Goal: Task Accomplishment & Management: Manage account settings

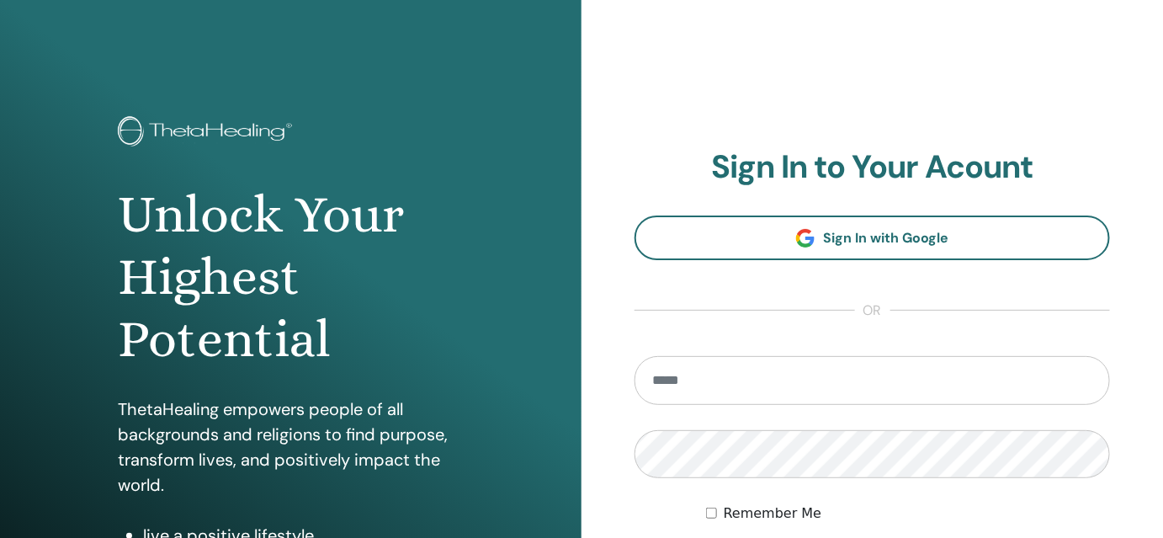
type input "**********"
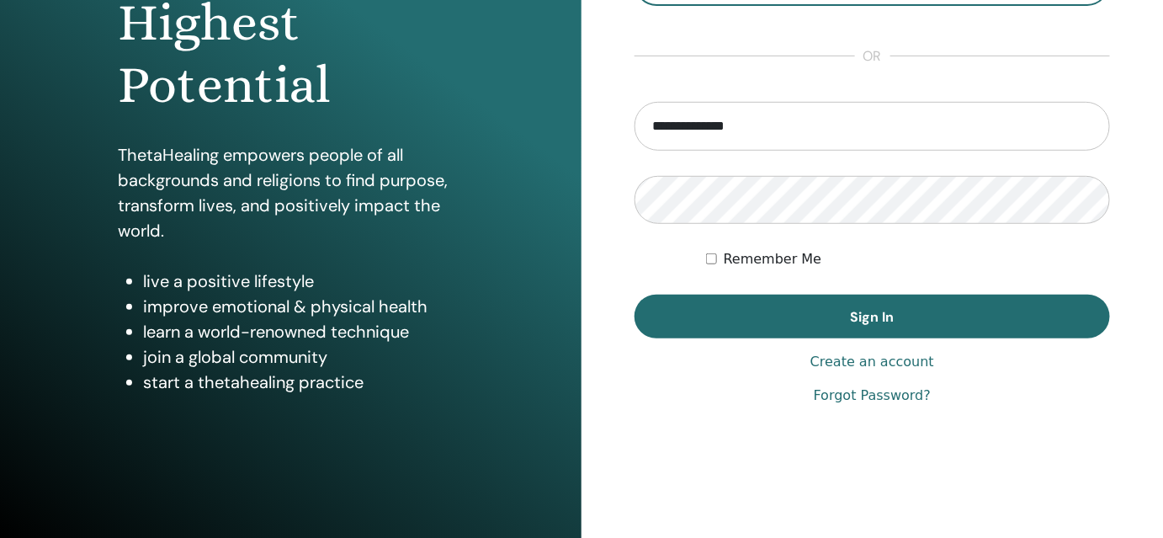
scroll to position [256, 0]
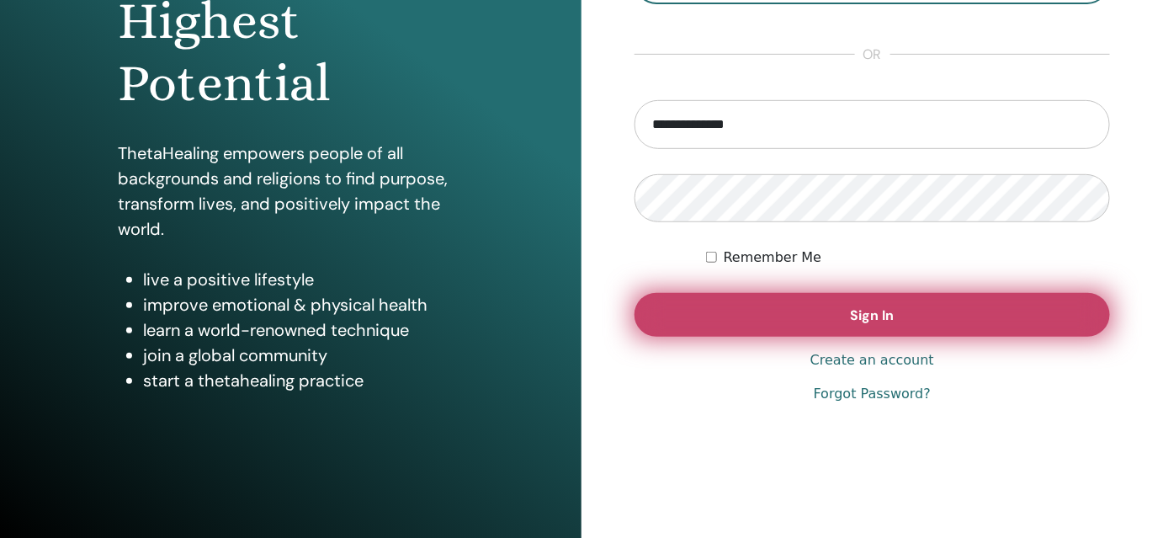
click at [846, 317] on button "Sign In" at bounding box center [873, 315] width 476 height 44
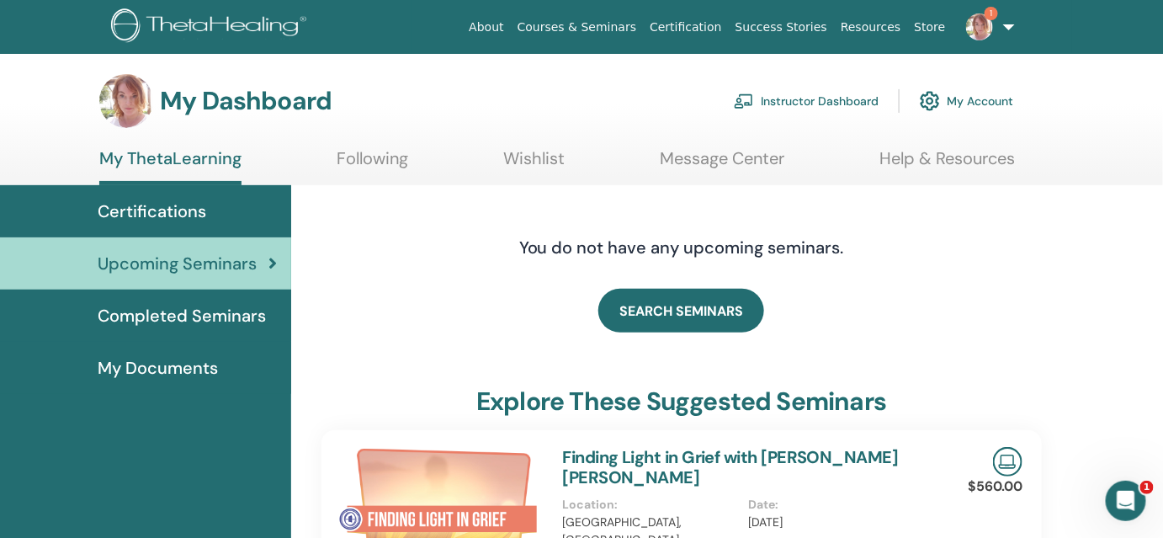
click at [803, 100] on link "Instructor Dashboard" at bounding box center [806, 100] width 145 height 37
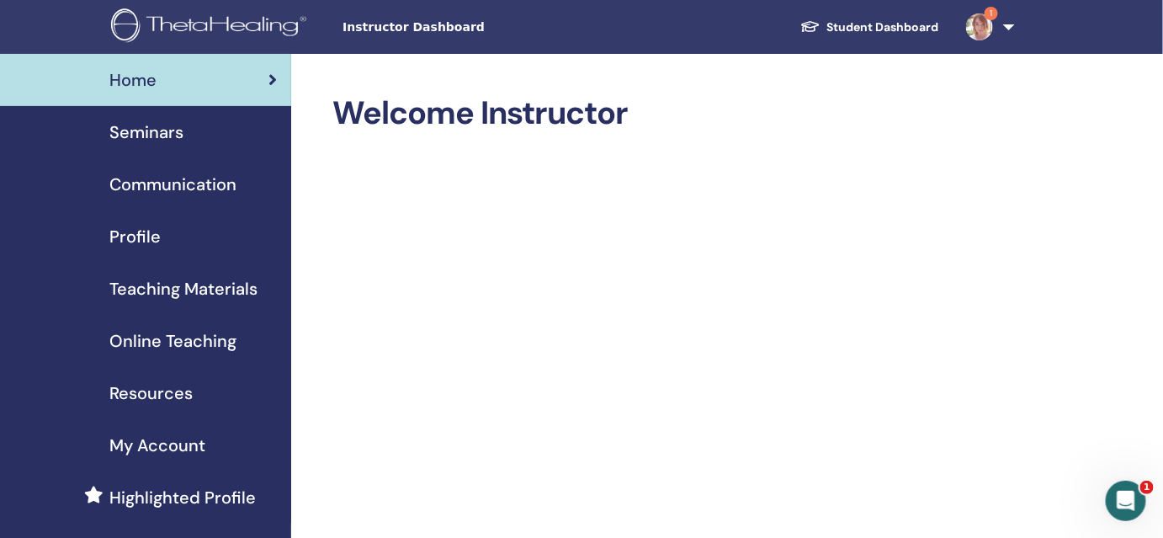
click at [150, 137] on span "Seminars" at bounding box center [146, 132] width 74 height 25
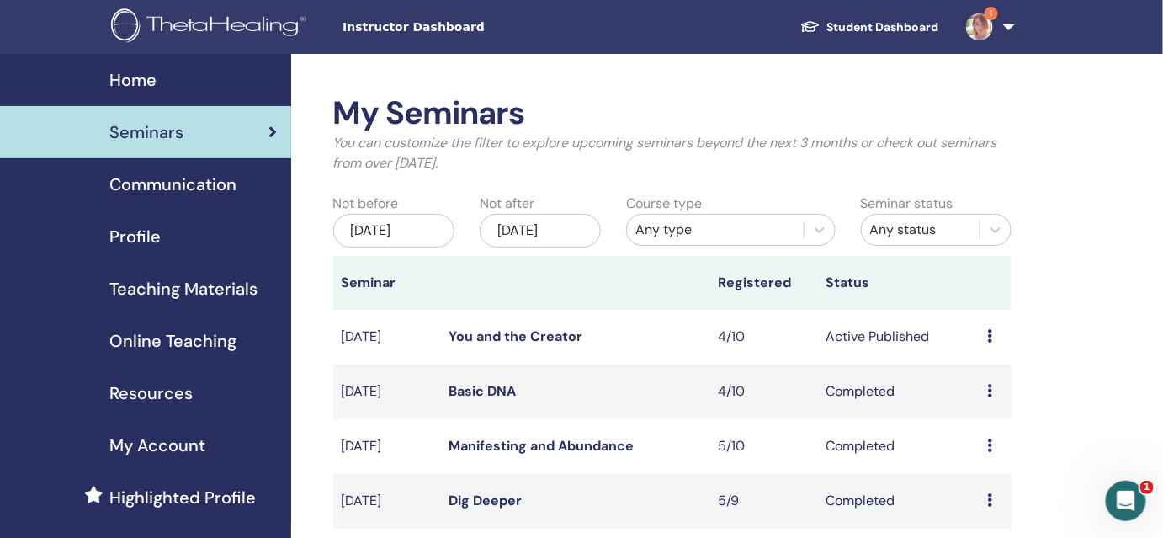
click at [990, 333] on icon at bounding box center [990, 335] width 5 height 13
click at [992, 396] on link "Attendees" at bounding box center [991, 398] width 64 height 18
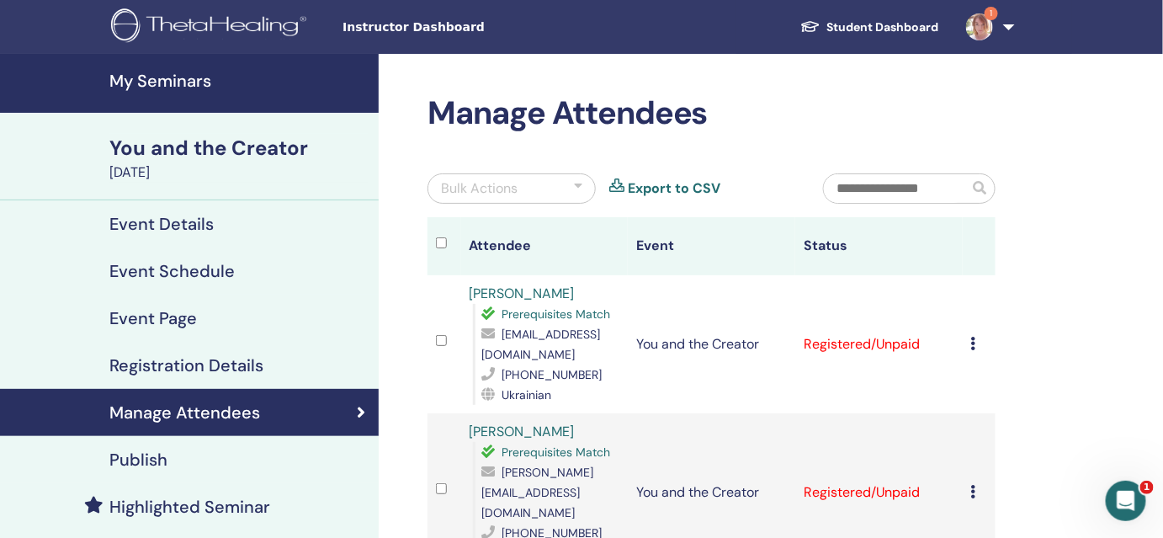
click at [978, 343] on div "Cancel Registration Do not auto-certify Mark as Paid Mark as Unpaid Mark as Abs…" at bounding box center [979, 344] width 17 height 20
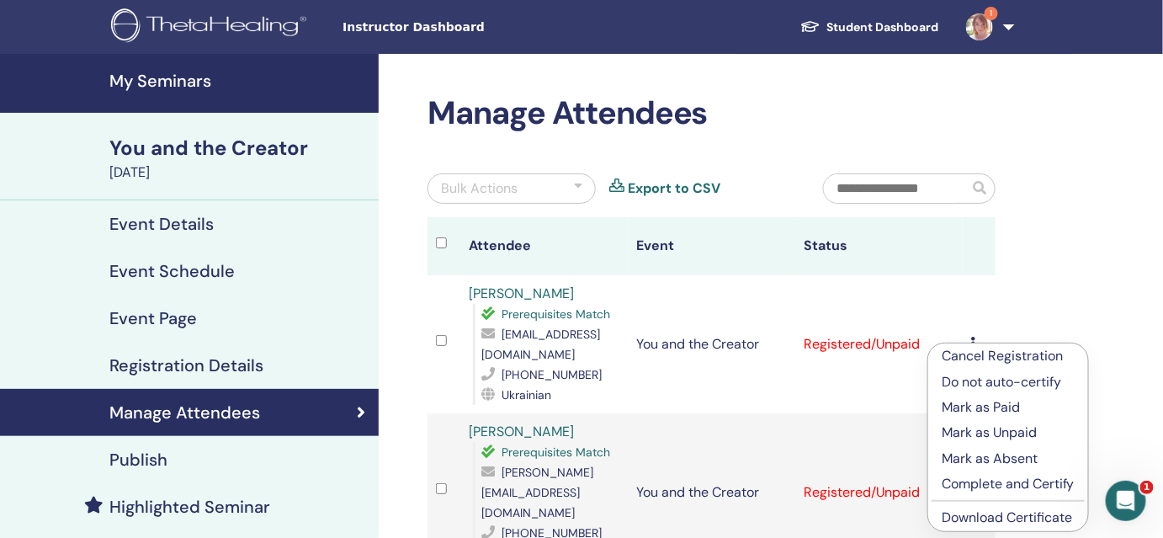
click at [996, 486] on p "Complete and Certify" at bounding box center [1008, 484] width 133 height 20
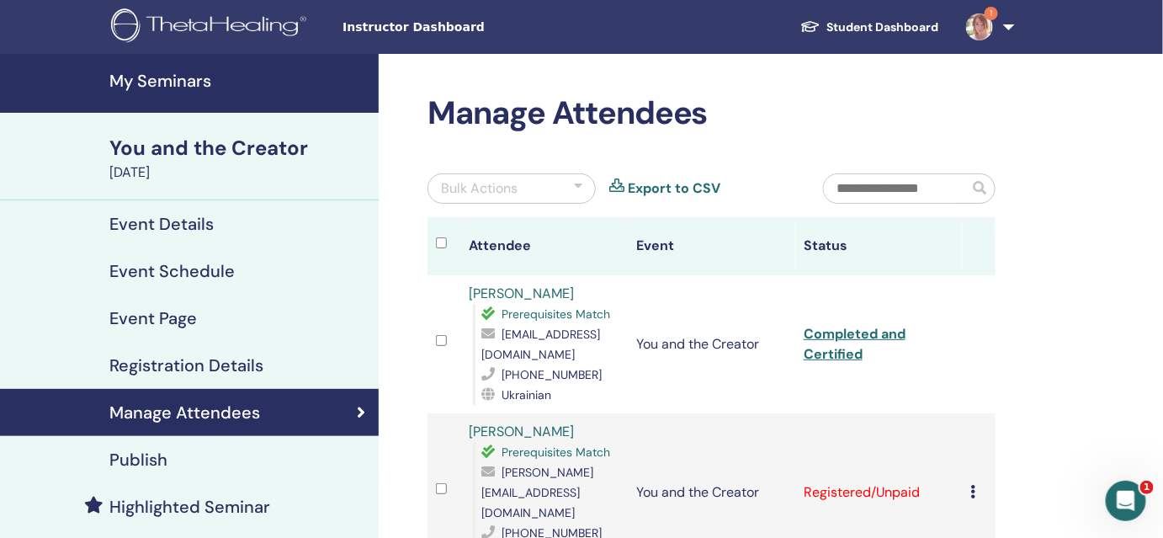
click at [971, 485] on icon at bounding box center [973, 491] width 5 height 13
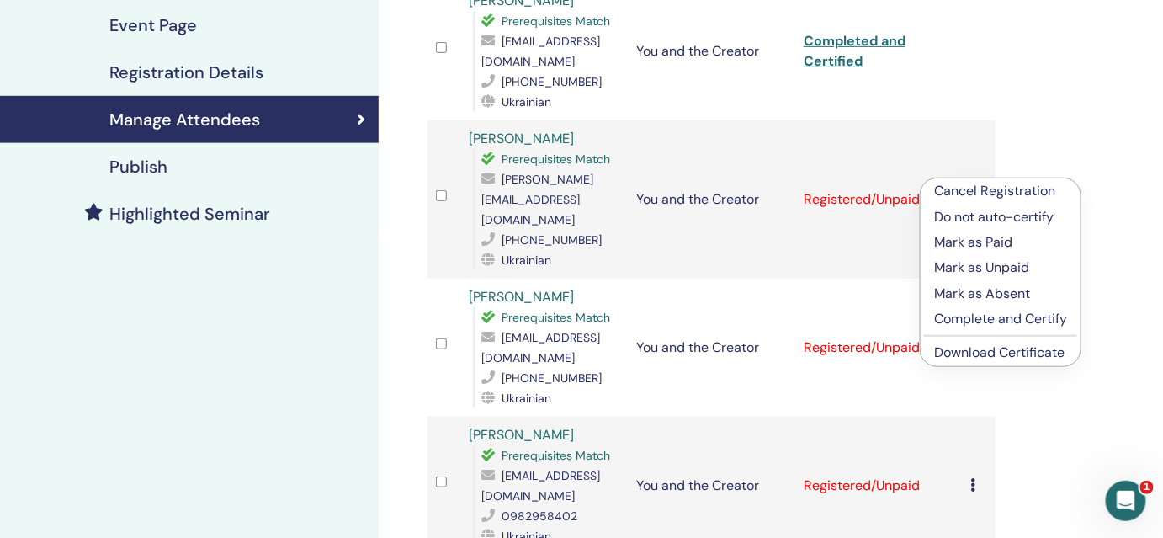
scroll to position [307, 0]
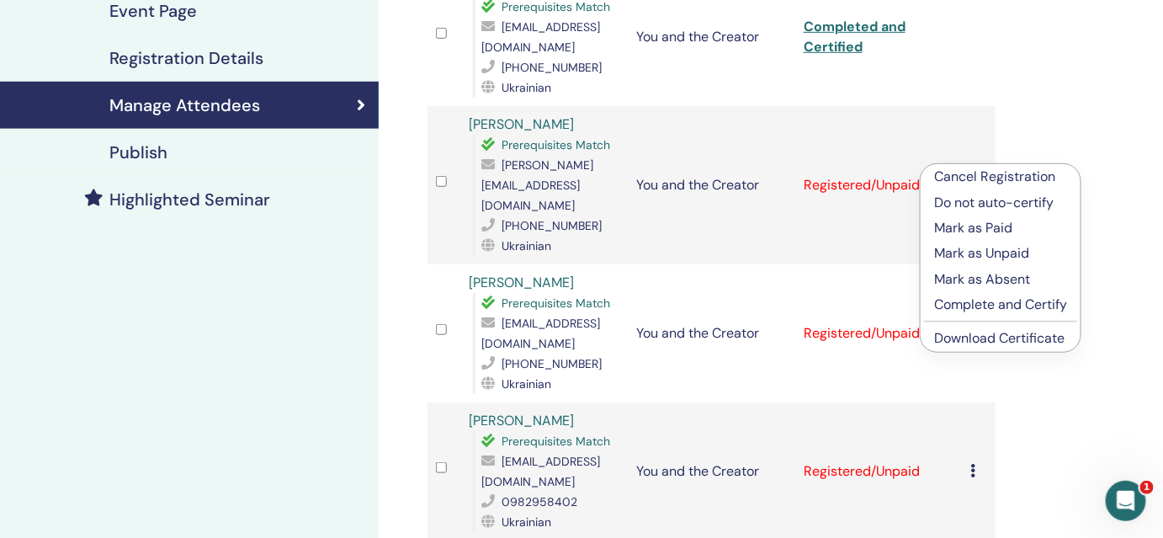
click at [998, 300] on p "Complete and Certify" at bounding box center [1000, 305] width 133 height 20
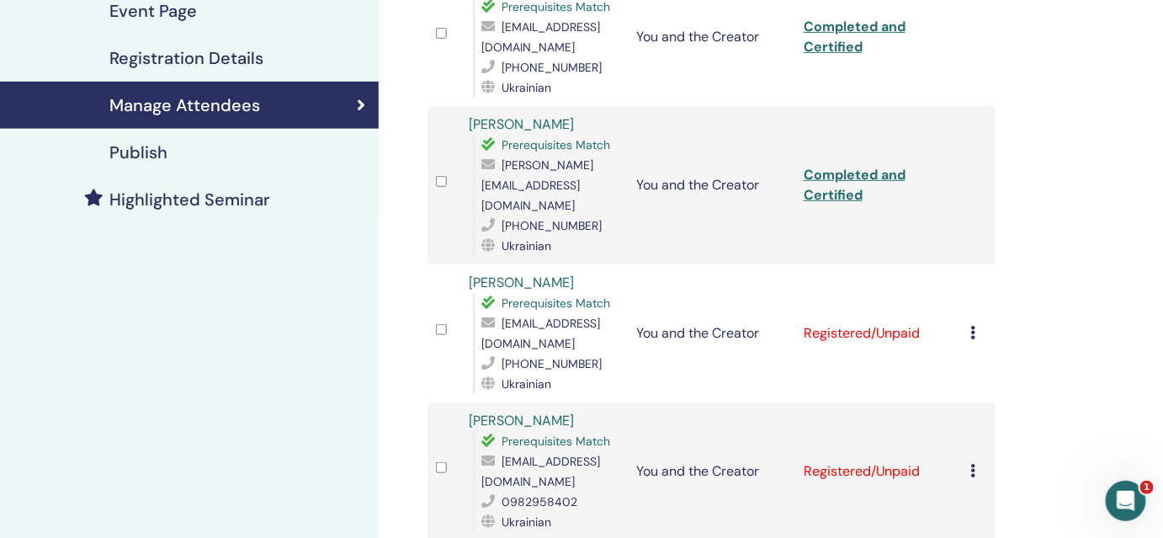
click at [978, 323] on div "Cancel Registration Do not auto-certify Mark as Paid Mark as Unpaid Mark as Abs…" at bounding box center [979, 333] width 17 height 20
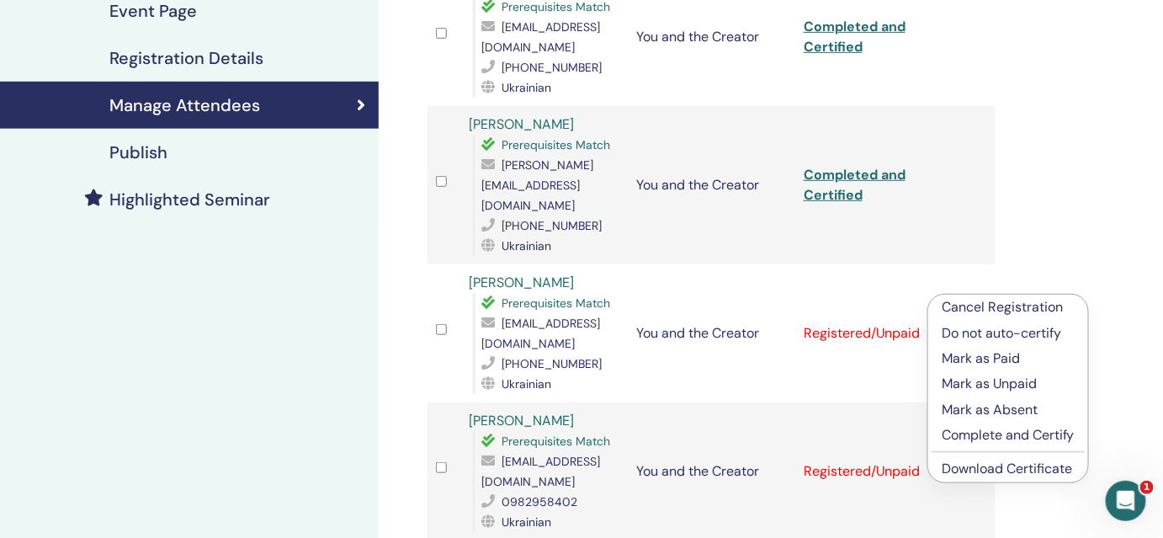
click at [986, 436] on p "Complete and Certify" at bounding box center [1008, 435] width 133 height 20
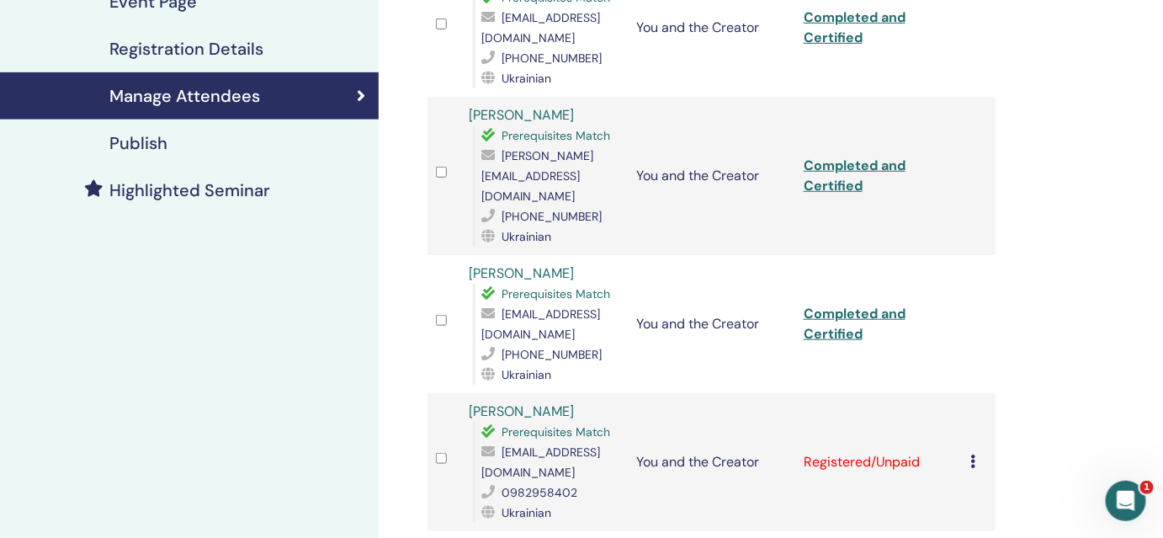
scroll to position [352, 0]
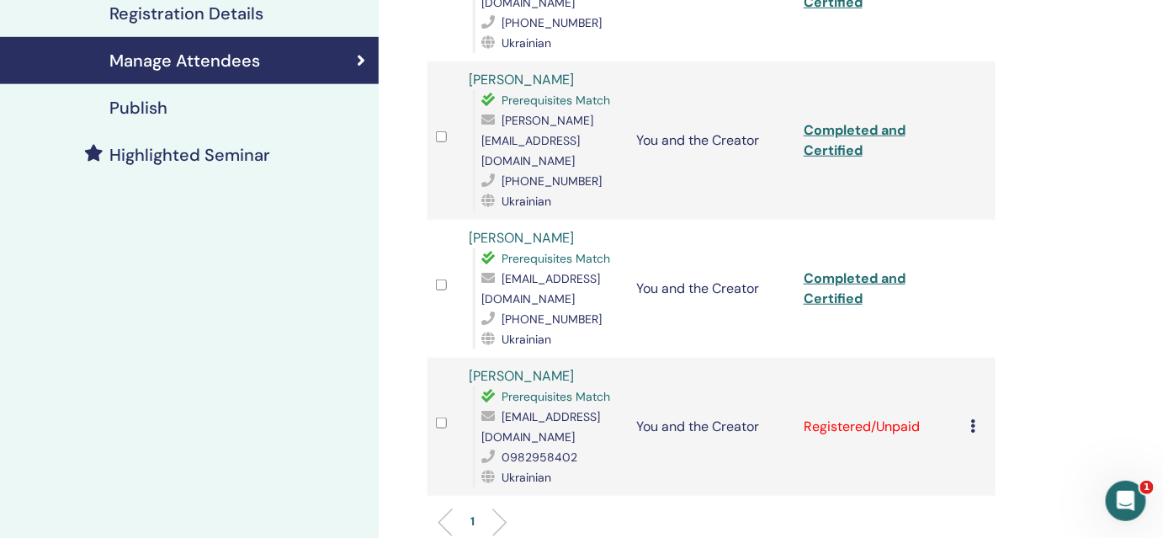
click at [976, 419] on icon at bounding box center [973, 425] width 5 height 13
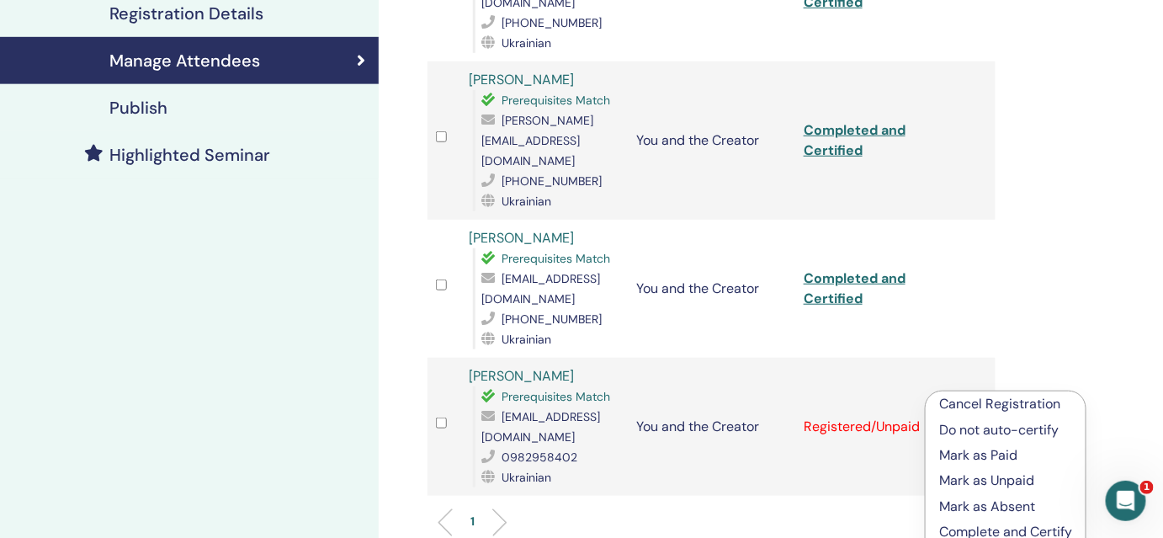
click at [978, 526] on p "Complete and Certify" at bounding box center [1005, 532] width 133 height 20
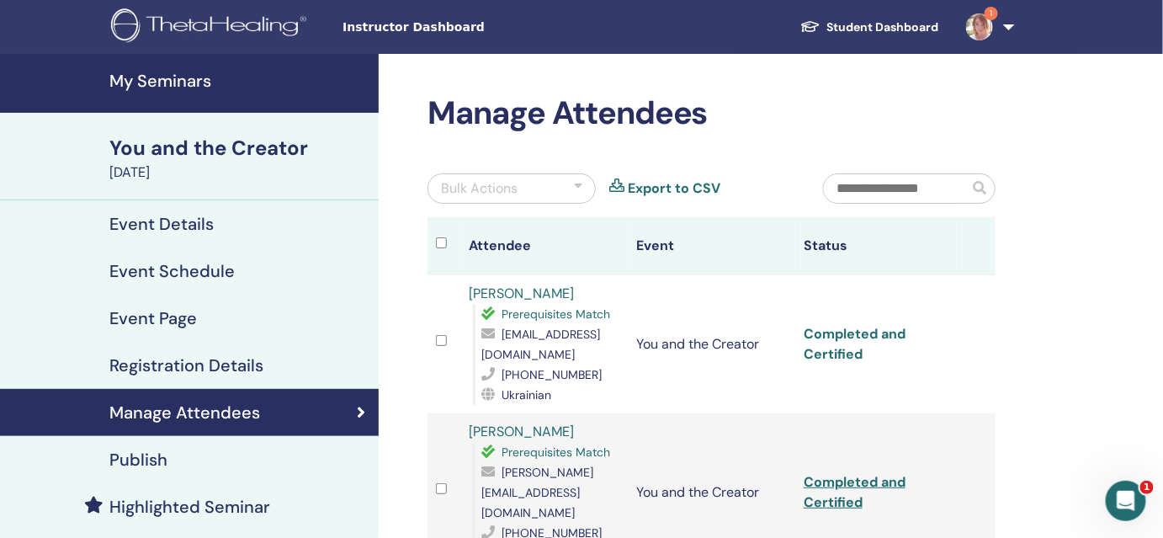
click at [816, 345] on link "Completed and Certified" at bounding box center [855, 344] width 102 height 38
click at [832, 473] on link "Completed and Certified" at bounding box center [855, 492] width 102 height 38
drag, startPoint x: 1158, startPoint y: 174, endPoint x: 1156, endPoint y: 234, distance: 59.8
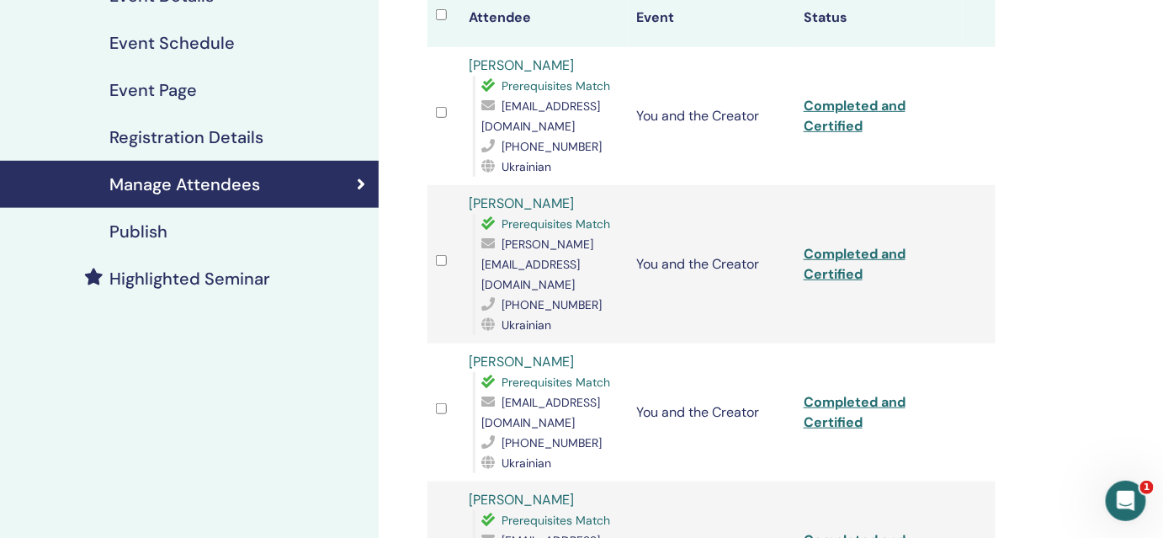
scroll to position [236, 0]
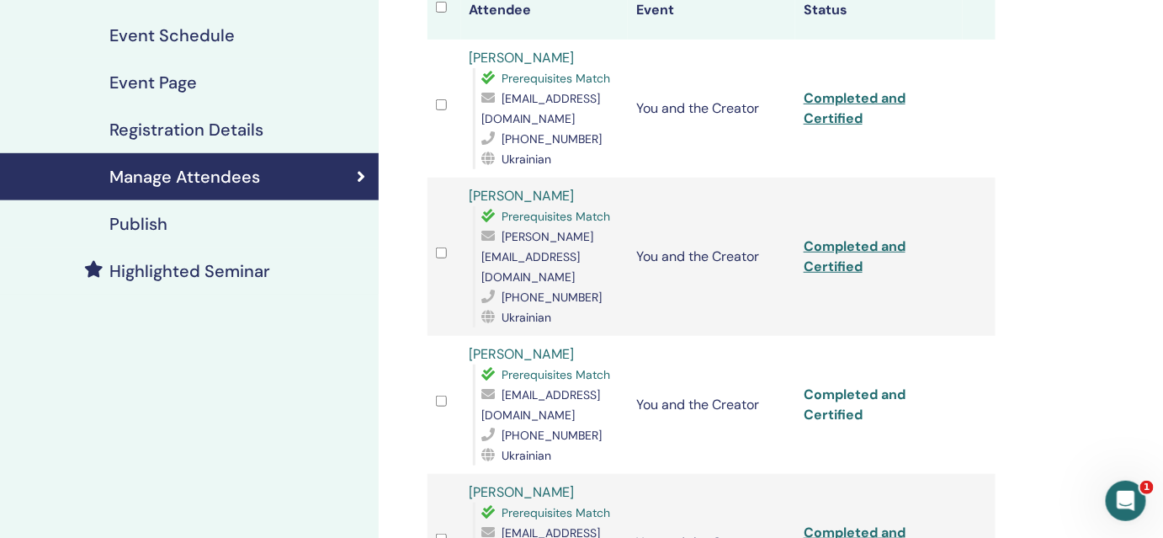
click at [842, 386] on link "Completed and Certified" at bounding box center [855, 405] width 102 height 38
click at [848, 524] on link "Completed and Certified" at bounding box center [855, 543] width 102 height 38
